Goal: Information Seeking & Learning: Learn about a topic

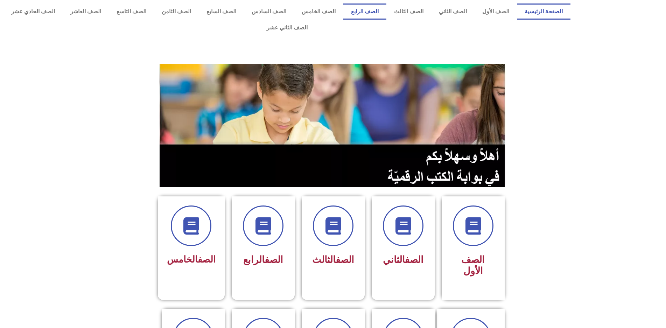
click at [386, 15] on link "الصف الرابع" at bounding box center [364, 12] width 43 height 16
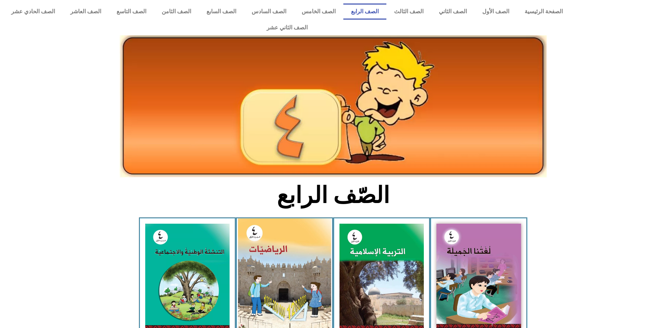
click at [290, 224] on img at bounding box center [284, 276] width 93 height 117
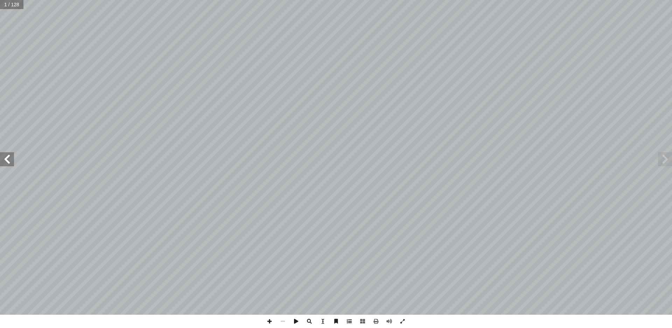
click at [350, 321] on span at bounding box center [349, 321] width 13 height 13
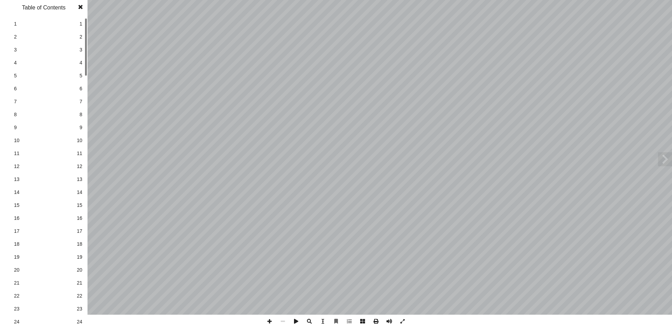
click at [76, 131] on link "9 9" at bounding box center [43, 127] width 79 height 13
click at [75, 168] on link "12 12" at bounding box center [43, 166] width 79 height 13
click at [79, 7] on span at bounding box center [80, 7] width 13 height 14
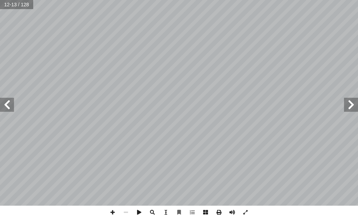
click at [13, 110] on span at bounding box center [7, 105] width 14 height 14
click at [247, 211] on span at bounding box center [245, 211] width 13 height 13
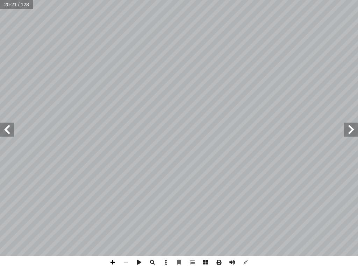
click at [116, 261] on span at bounding box center [112, 262] width 13 height 13
click at [4, 127] on span at bounding box center [7, 130] width 14 height 14
click at [358, 129] on span at bounding box center [351, 130] width 14 height 14
